Goal: Transaction & Acquisition: Subscribe to service/newsletter

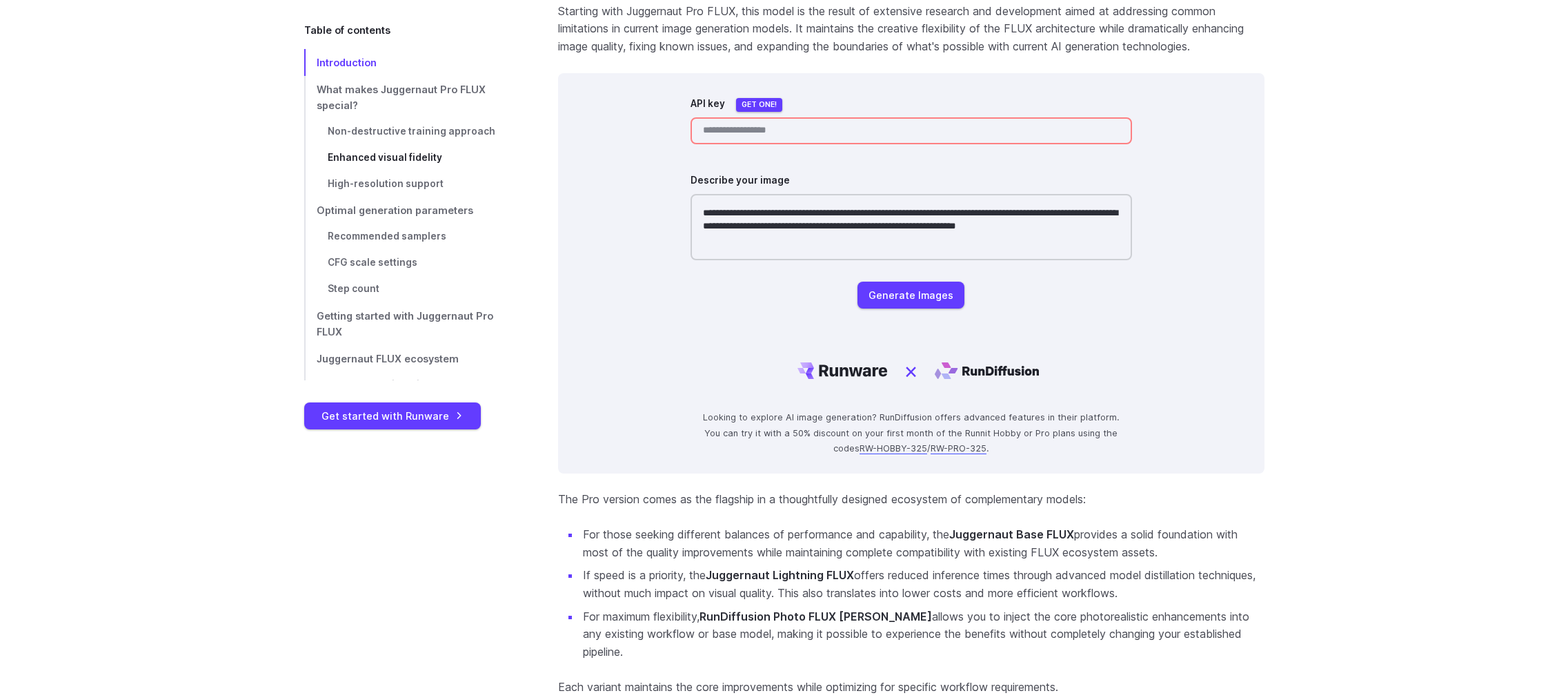
scroll to position [621, 0]
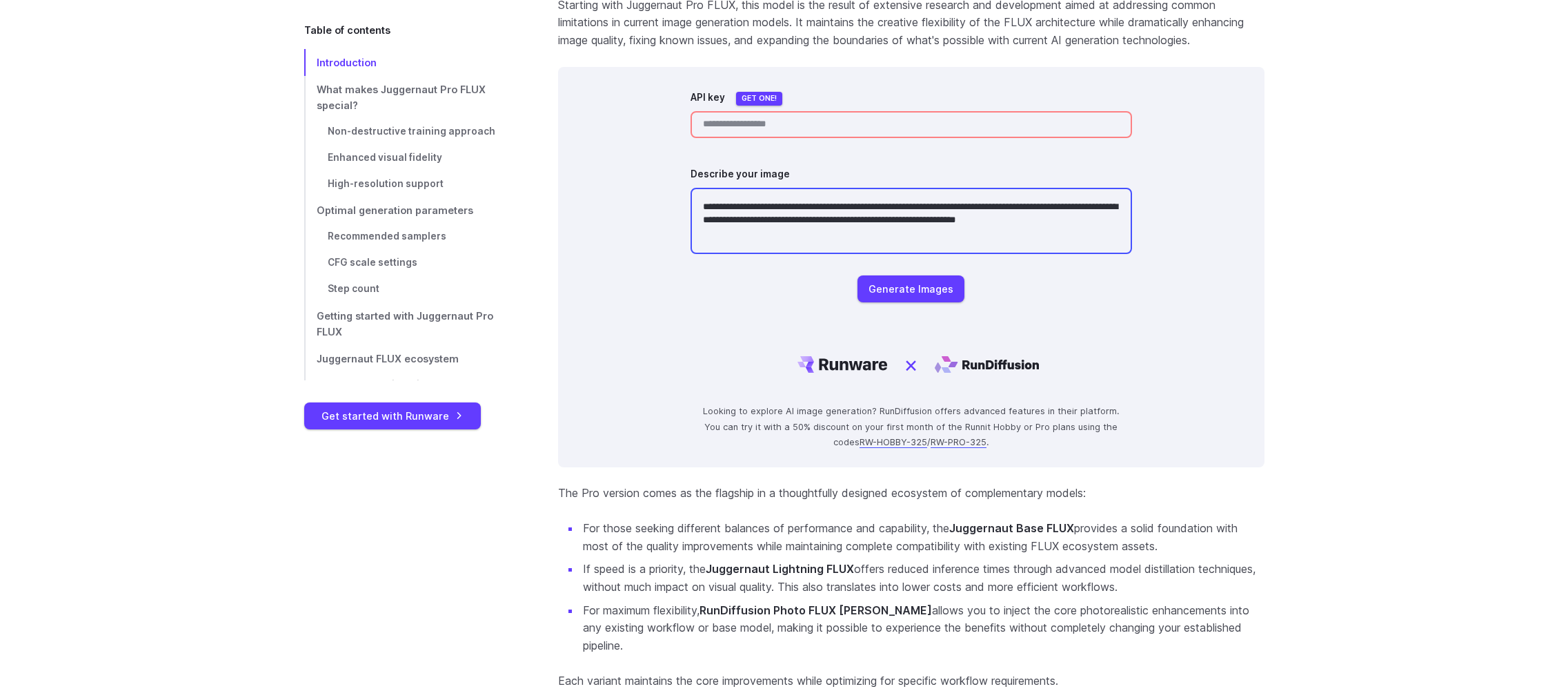
click at [832, 215] on textarea "**********" at bounding box center [911, 220] width 442 height 66
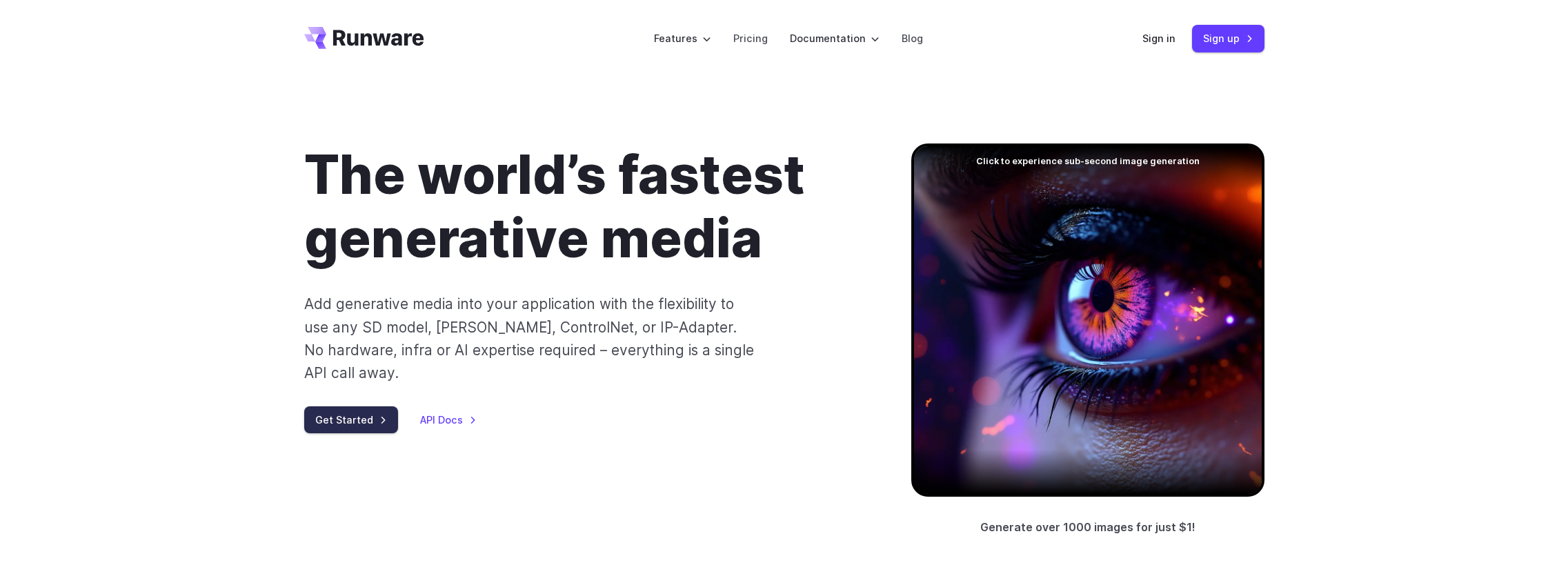
click at [369, 406] on link "Get Started" at bounding box center [351, 419] width 94 height 27
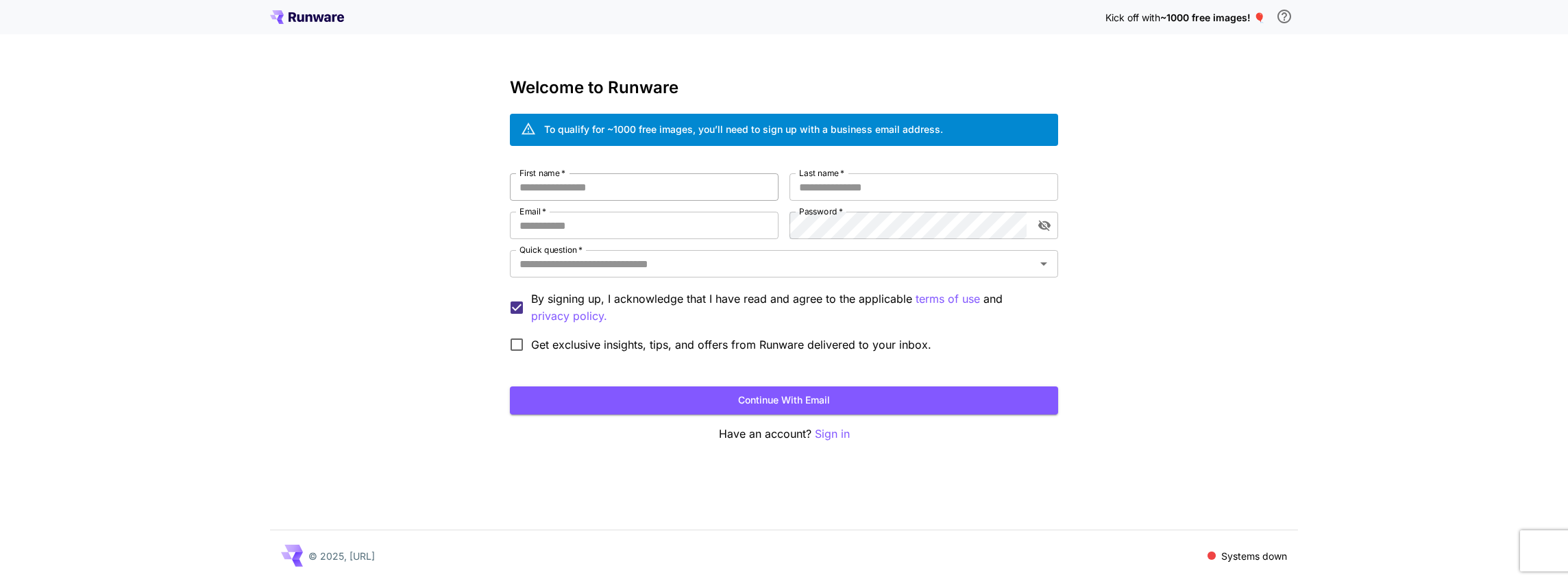
click at [666, 177] on input "First name   *" at bounding box center [644, 187] width 269 height 28
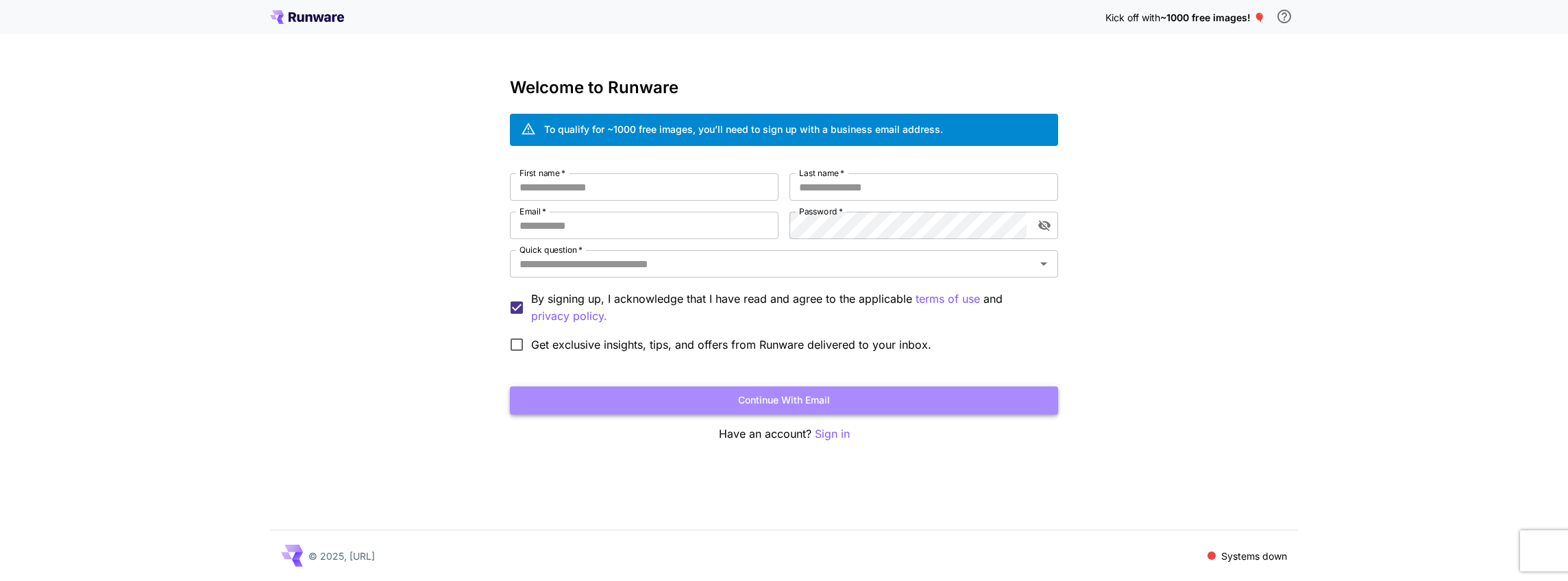
click at [837, 397] on button "Continue with email" at bounding box center [784, 400] width 548 height 28
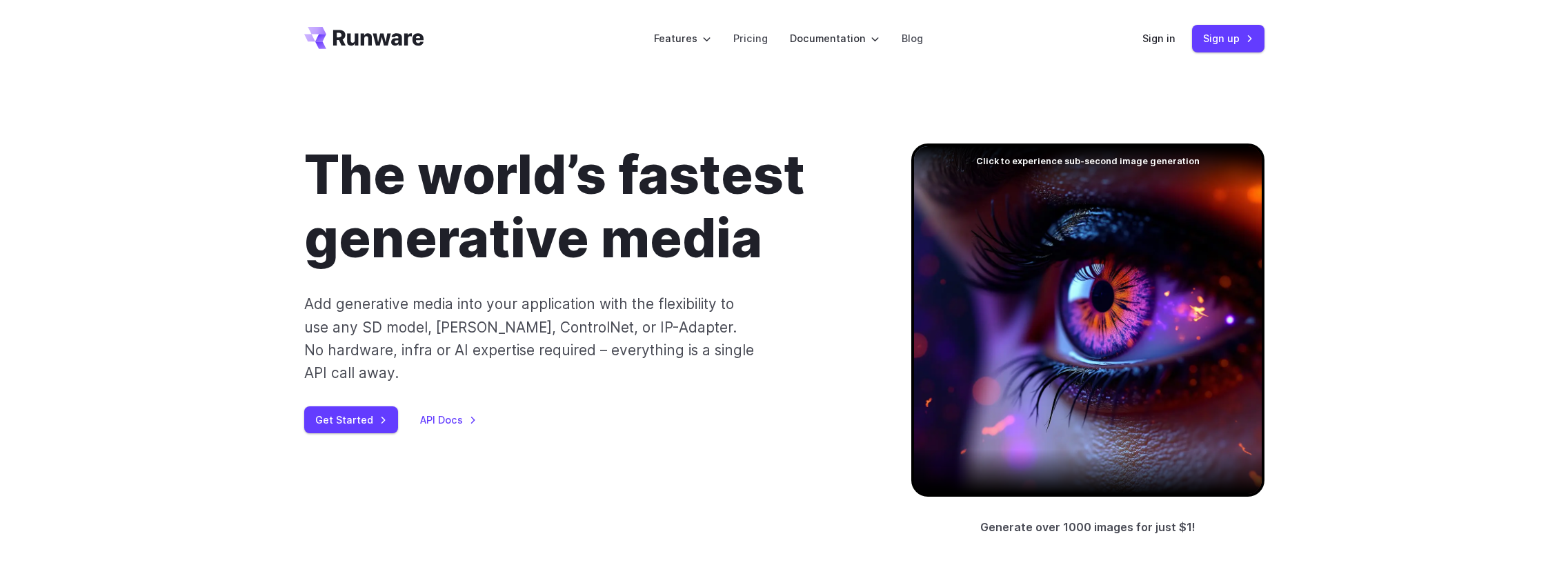
drag, startPoint x: 0, startPoint y: 0, endPoint x: 752, endPoint y: 288, distance: 805.3
click at [752, 288] on div "The world’s fastest generative media Add generative media into your application…" at bounding box center [585, 288] width 563 height 290
click at [1163, 45] on link "Sign in" at bounding box center [1159, 38] width 33 height 16
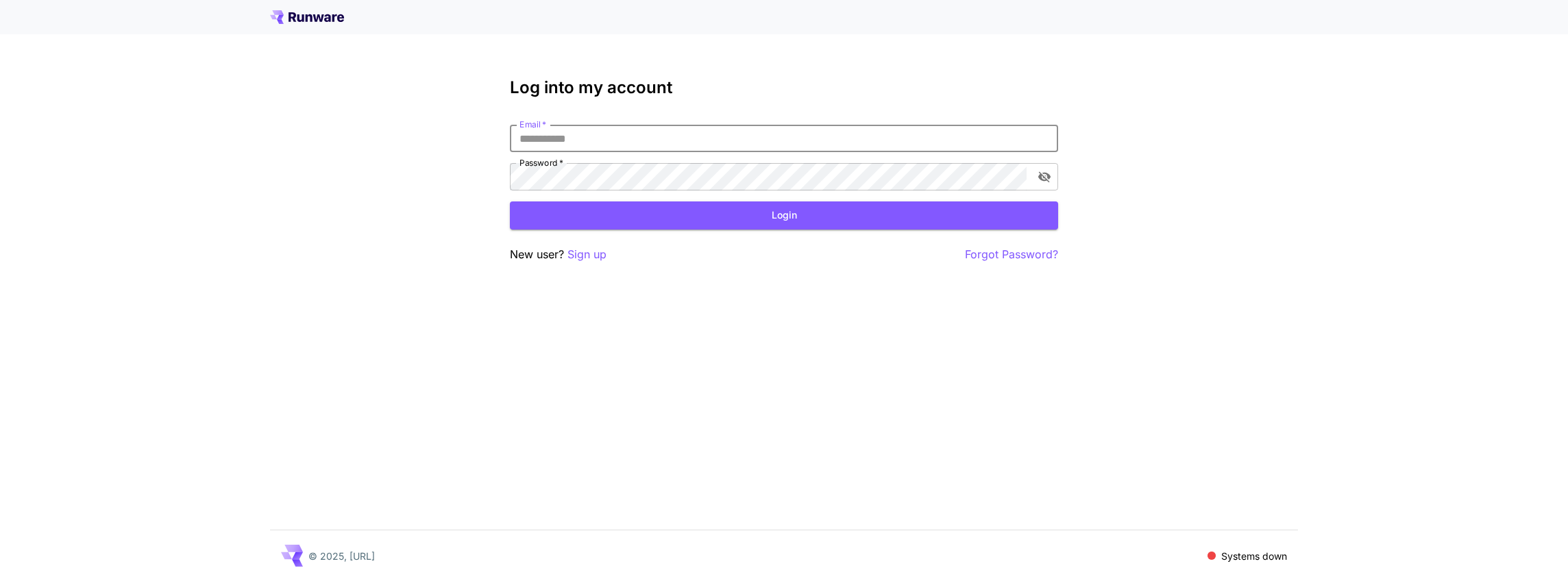
click at [692, 147] on input "Email   *" at bounding box center [784, 138] width 548 height 28
click at [692, 147] on input "Email   *" at bounding box center [784, 138] width 548 height 28
